Goal: Transaction & Acquisition: Purchase product/service

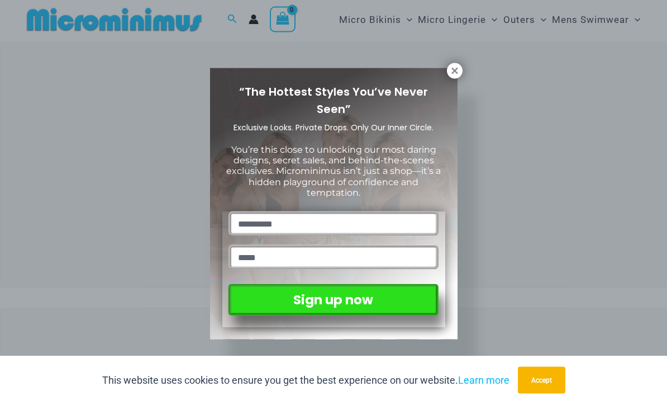
scroll to position [23, 0]
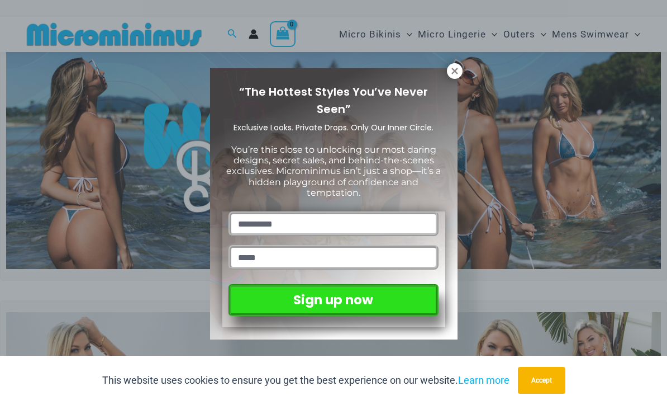
click at [450, 85] on div "“The Hottest Styles You’ve Never Seen” Exclusive Looks. Private Drops. Only Our…" at bounding box center [334, 203] width 248 height 271
click at [450, 82] on div "“The Hottest Styles You’ve Never Seen” Exclusive Looks. Private Drops. Only Our…" at bounding box center [334, 203] width 248 height 271
click at [452, 78] on button at bounding box center [455, 71] width 16 height 16
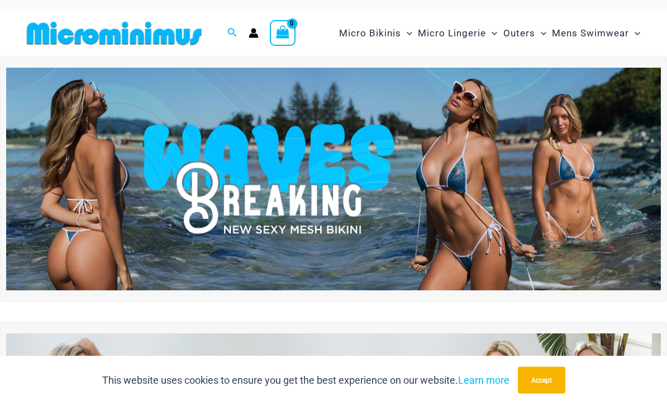
scroll to position [8, 0]
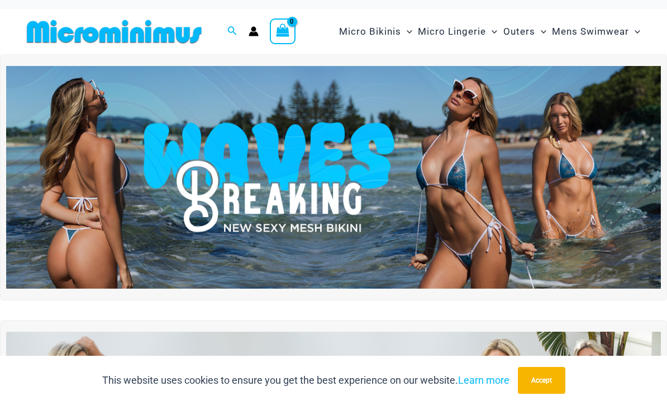
click at [107, 201] on img at bounding box center [333, 177] width 655 height 222
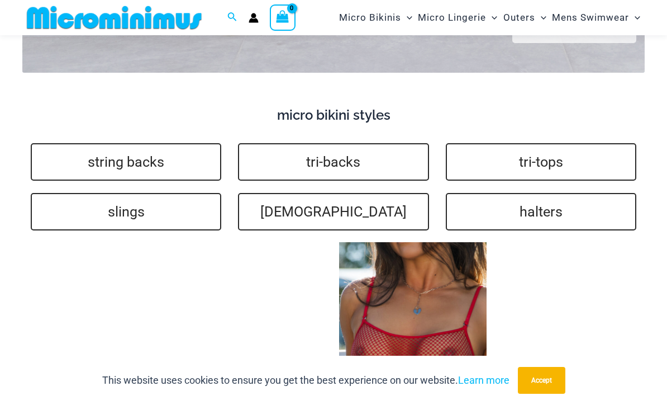
scroll to position [2322, 0]
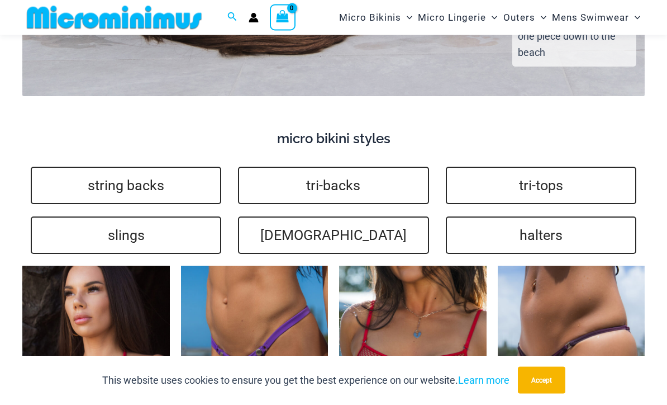
click at [122, 217] on link "slings" at bounding box center [126, 235] width 191 height 37
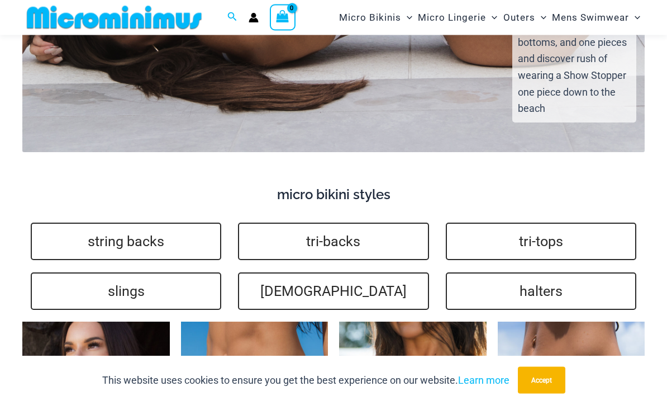
scroll to position [2270, 0]
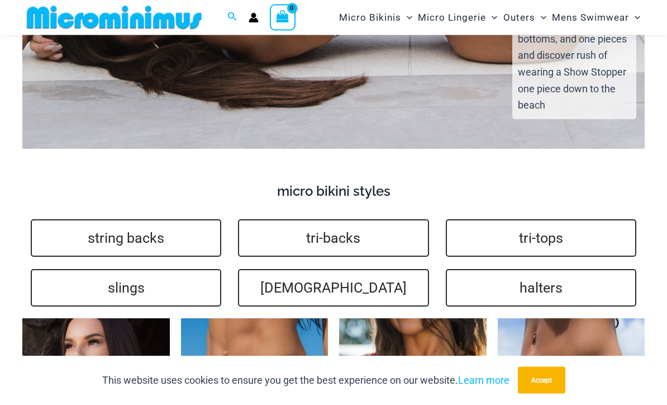
click at [111, 269] on link "slings" at bounding box center [126, 287] width 191 height 37
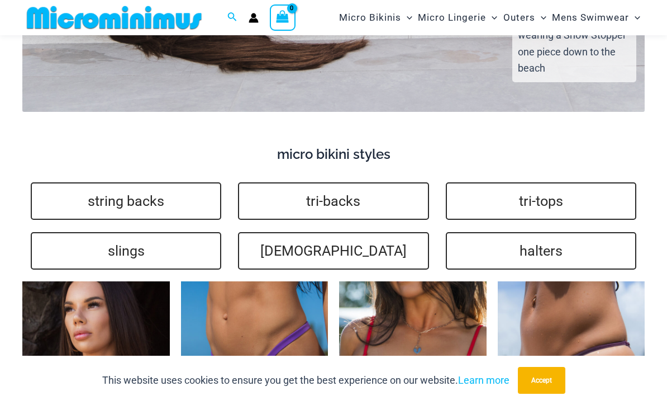
click at [122, 182] on link "string backs" at bounding box center [126, 200] width 191 height 37
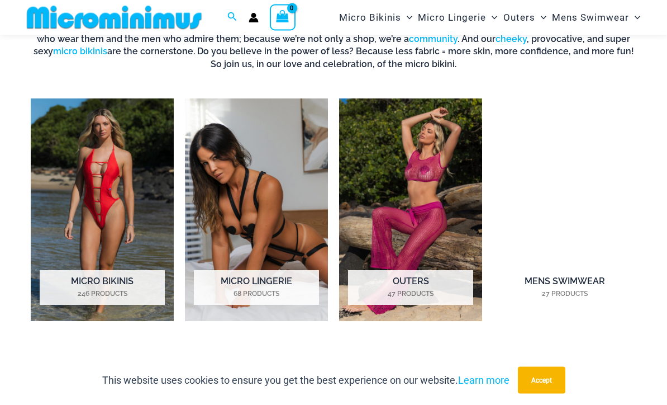
scroll to position [668, 0]
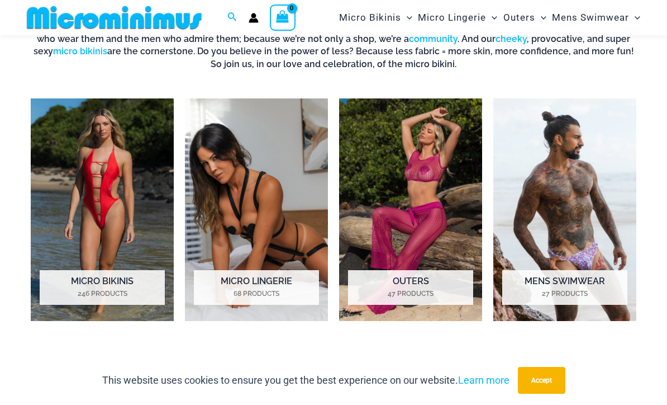
click at [257, 234] on img "Visit product category Micro Lingerie" at bounding box center [256, 209] width 143 height 222
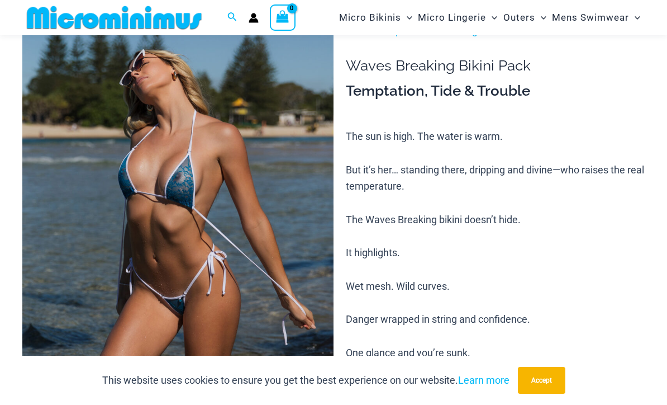
scroll to position [26, 0]
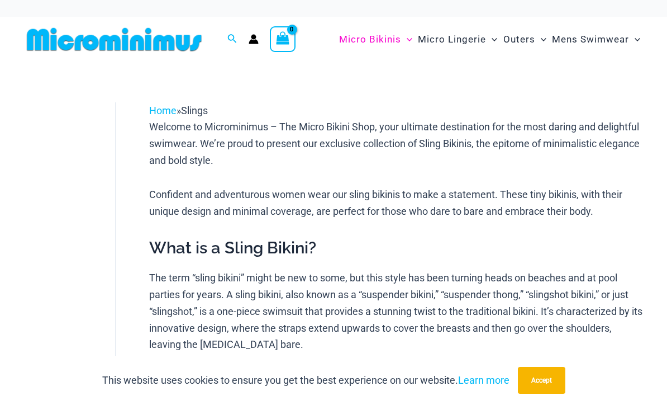
scroll to position [16, 0]
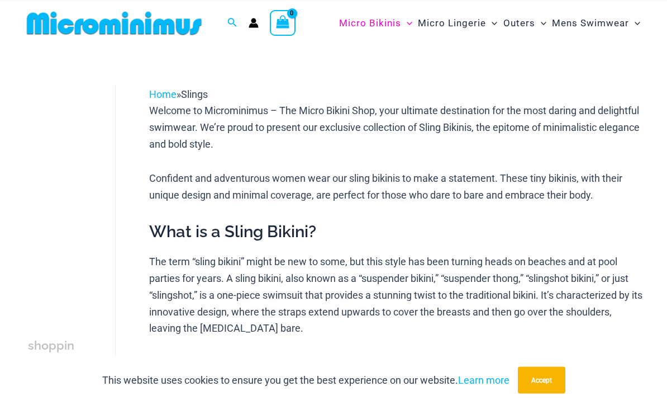
click at [550, 393] on button "Accept" at bounding box center [541, 380] width 47 height 27
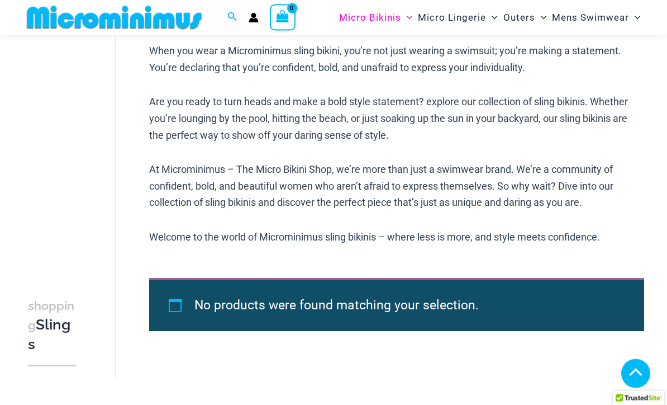
scroll to position [520, 0]
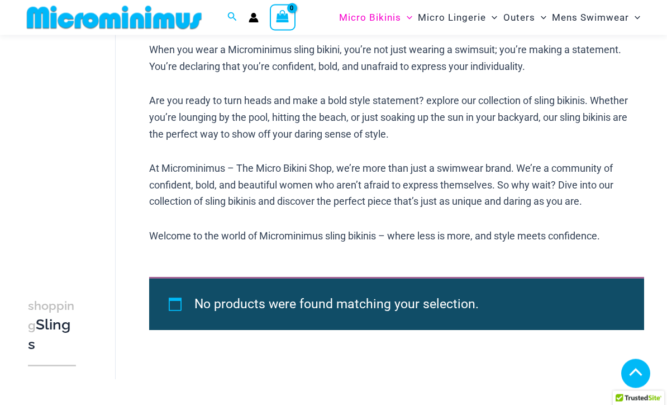
click at [263, 309] on div "No products were found matching your selection." at bounding box center [396, 303] width 495 height 53
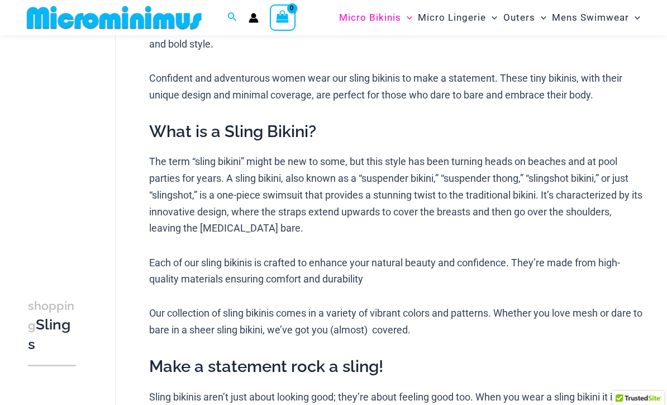
scroll to position [0, 0]
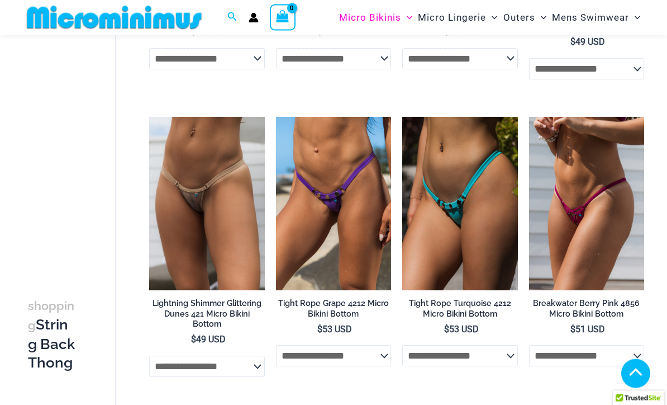
scroll to position [849, 0]
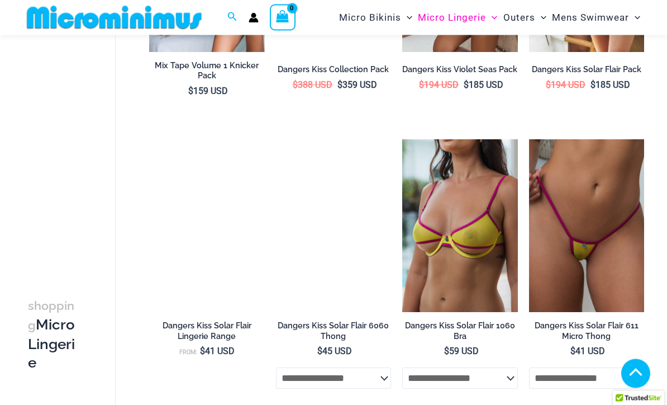
scroll to position [1779, 0]
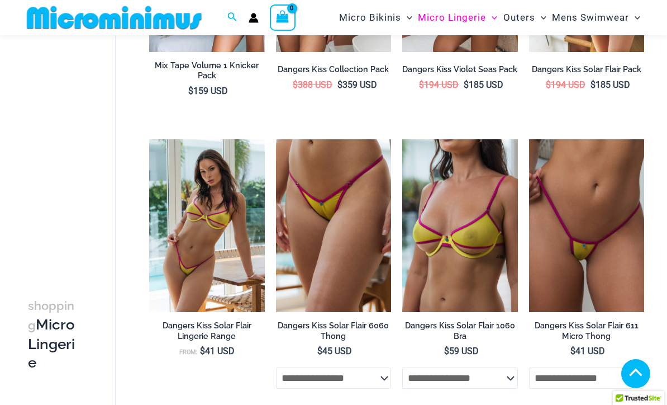
click at [529, 139] on img at bounding box center [529, 139] width 0 height 0
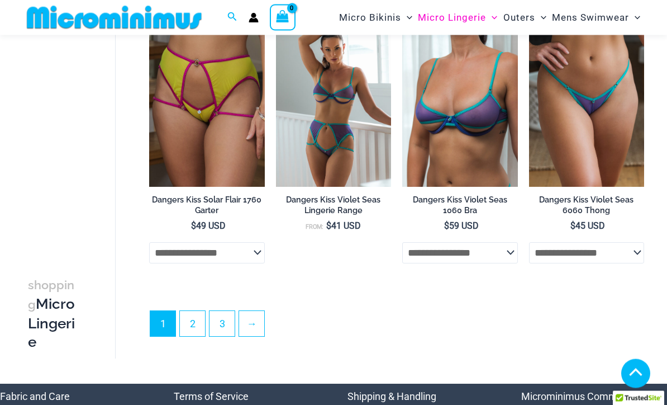
scroll to position [2191, 0]
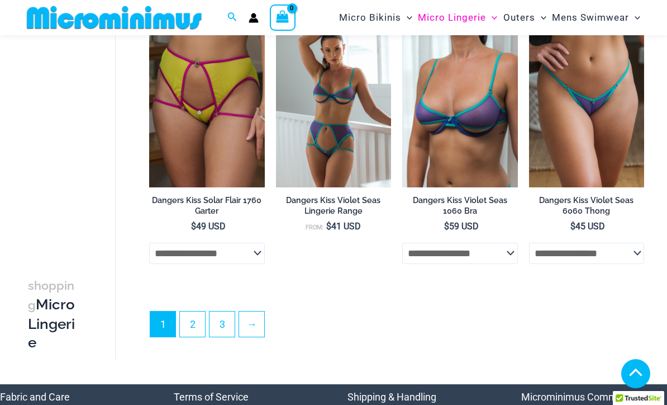
click at [194, 333] on link "2" at bounding box center [192, 323] width 25 height 25
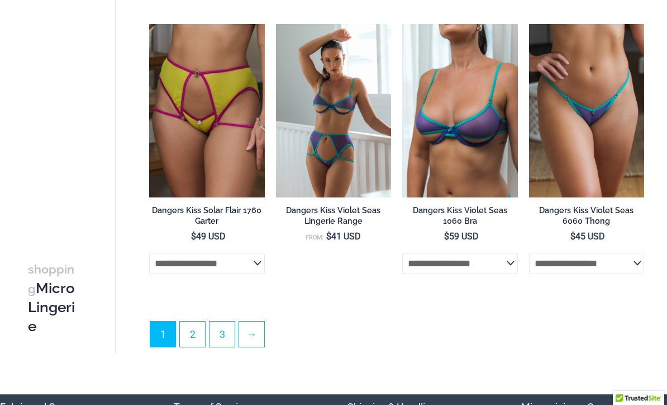
scroll to position [2228, 0]
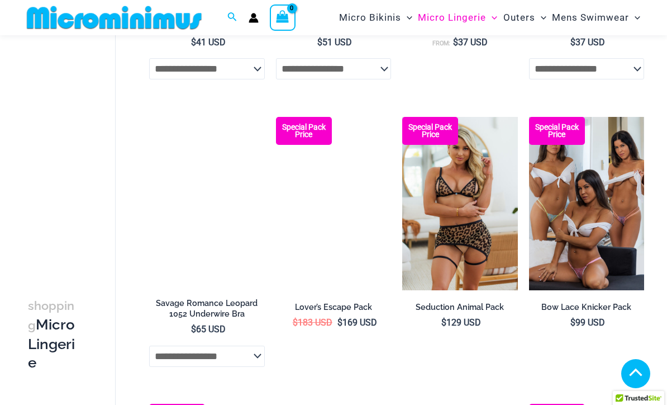
scroll to position [1716, 0]
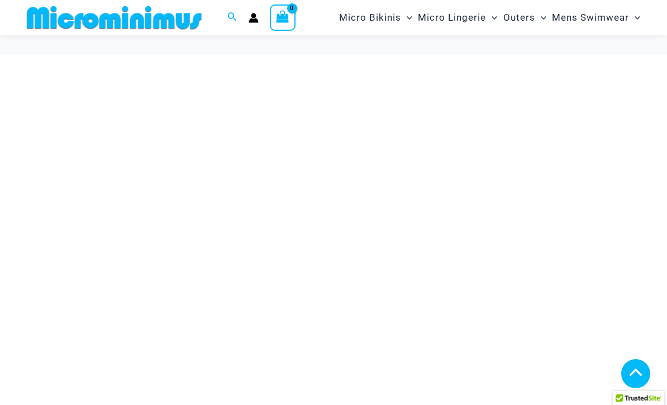
scroll to position [668, 0]
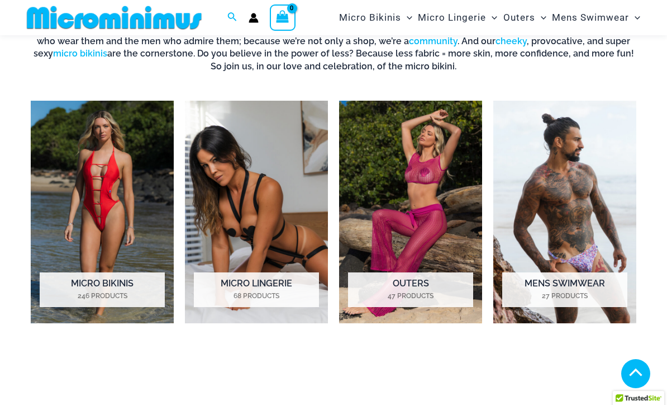
click at [102, 214] on img "Visit product category Micro Bikinis" at bounding box center [102, 212] width 143 height 222
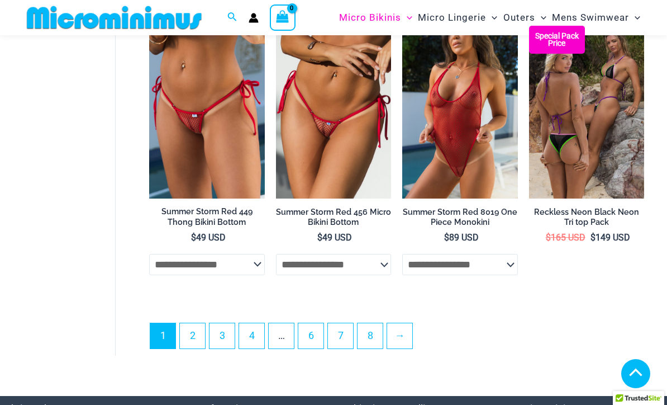
scroll to position [2390, 0]
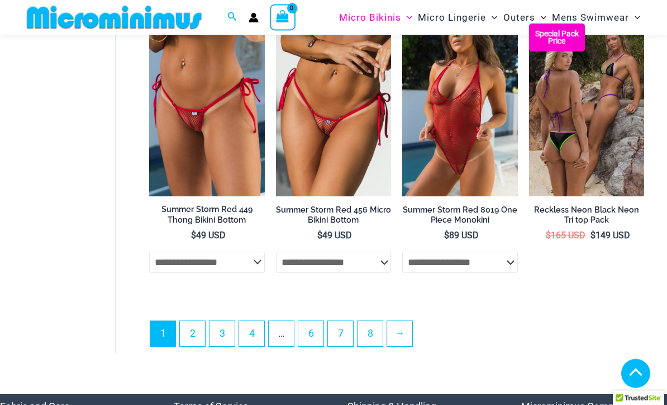
click at [193, 337] on link "2" at bounding box center [192, 333] width 25 height 25
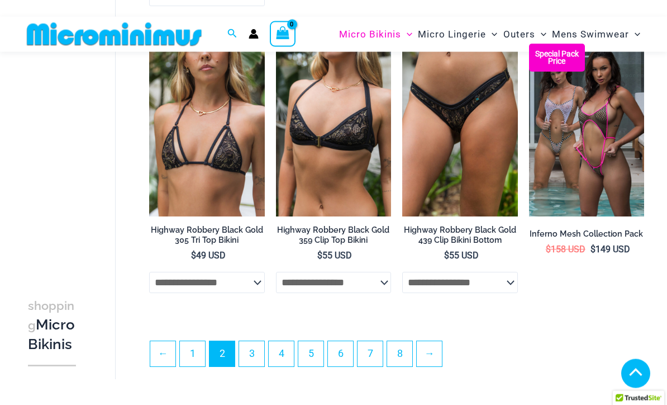
scroll to position [2098, 0]
click at [260, 360] on link "3" at bounding box center [251, 353] width 25 height 25
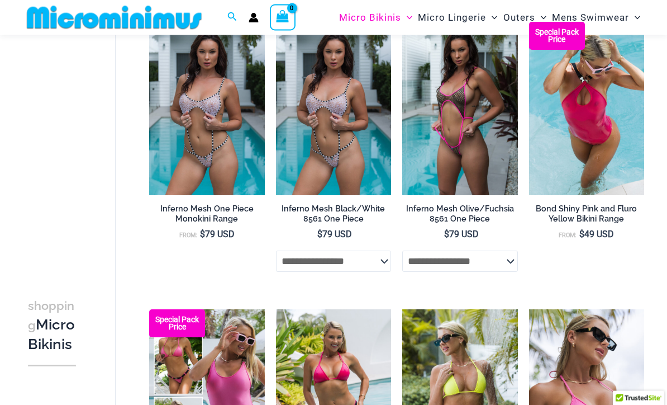
scroll to position [59, 0]
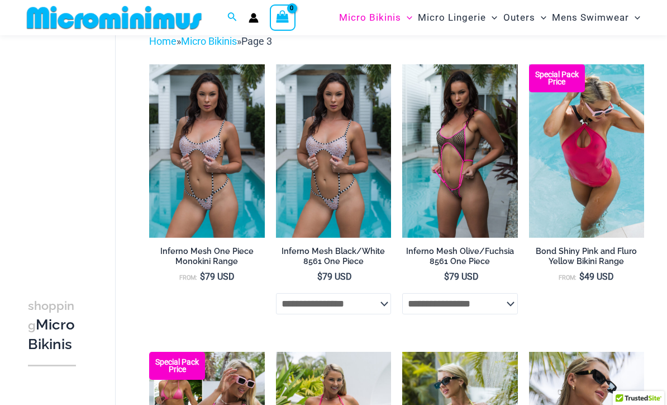
click at [402, 64] on img at bounding box center [402, 64] width 0 height 0
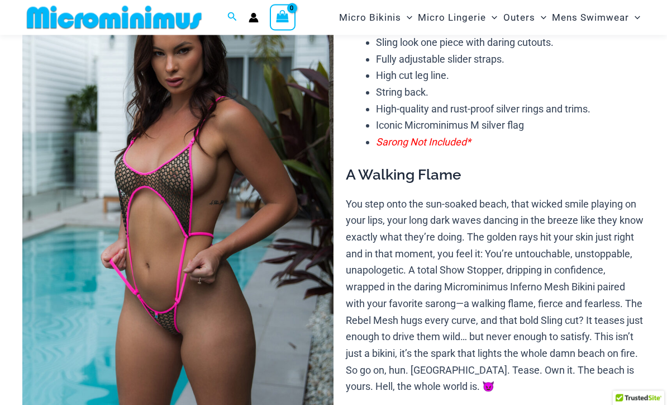
scroll to position [93, 0]
click at [84, 207] on img at bounding box center [177, 208] width 311 height 467
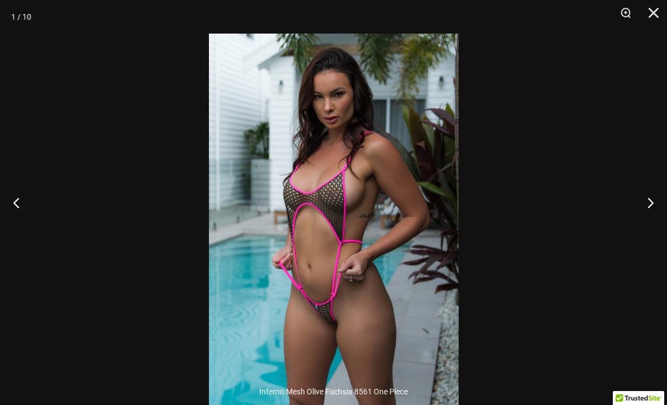
click at [639, 16] on button "Close" at bounding box center [650, 17] width 28 height 34
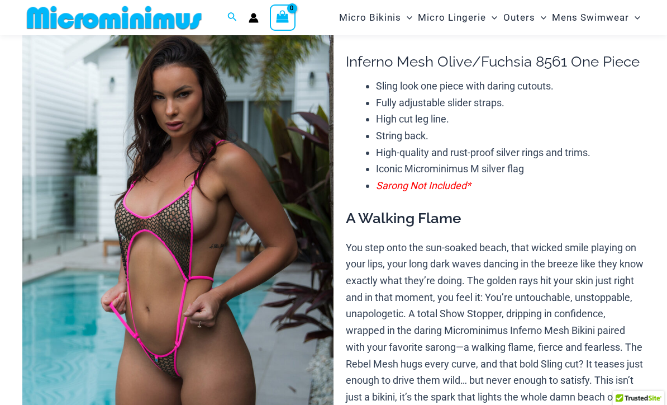
scroll to position [0, 0]
